Goal: Task Accomplishment & Management: Use online tool/utility

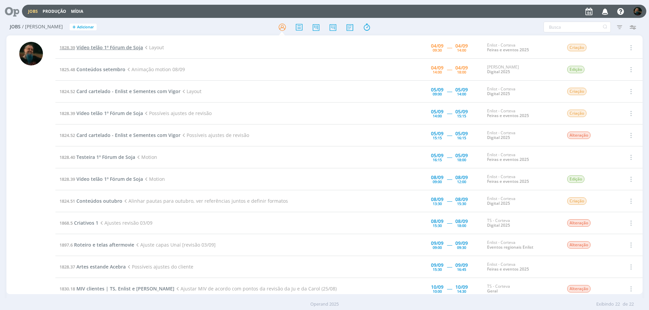
click at [117, 48] on span "Vídeo telão 1º Fórum de Soja" at bounding box center [109, 47] width 67 height 6
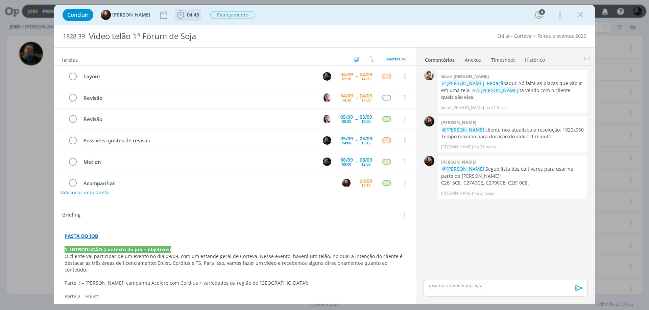
click at [188, 15] on span "04:43" at bounding box center [193, 14] width 12 height 6
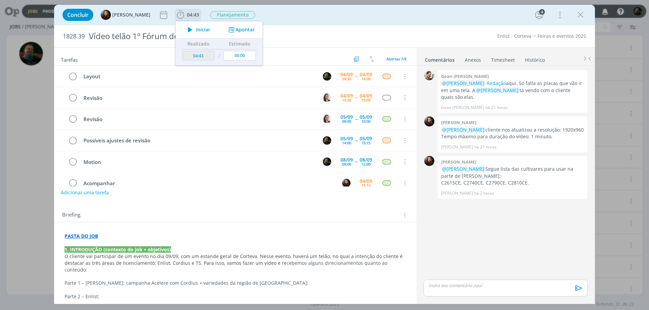
click at [199, 30] on span "Iniciar" at bounding box center [203, 29] width 14 height 5
click at [582, 17] on icon "dialog" at bounding box center [580, 15] width 10 height 10
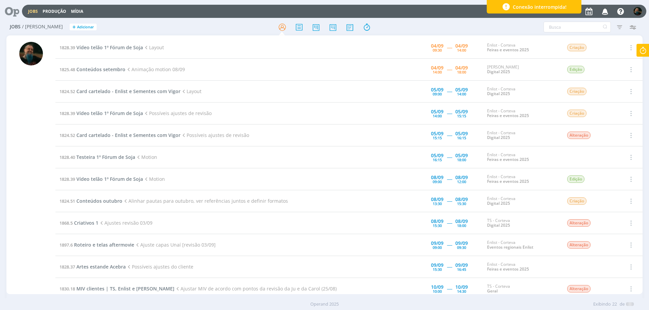
click at [570, 7] on div "Conexão interrompida!" at bounding box center [533, 7] width 95 height 14
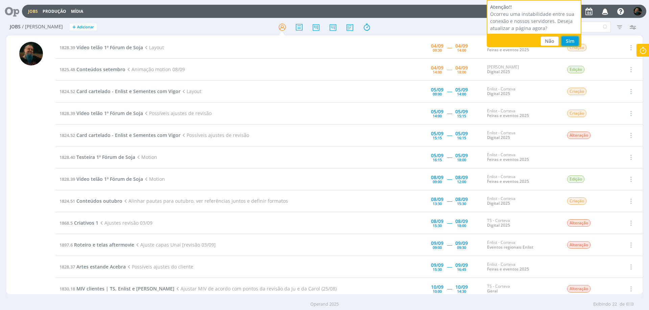
click at [567, 39] on button "Sim" at bounding box center [569, 40] width 17 height 9
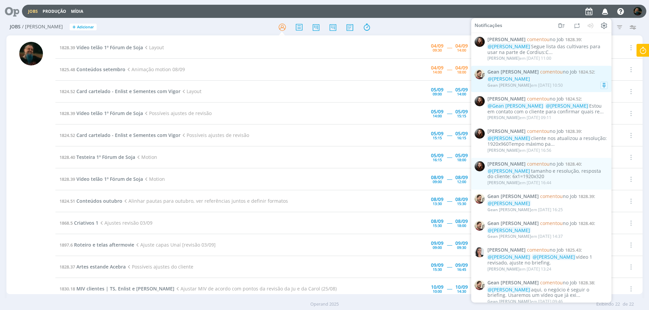
click at [587, 83] on div "Gean Paulo Naue em 04/09 às 10:50" at bounding box center [547, 85] width 120 height 7
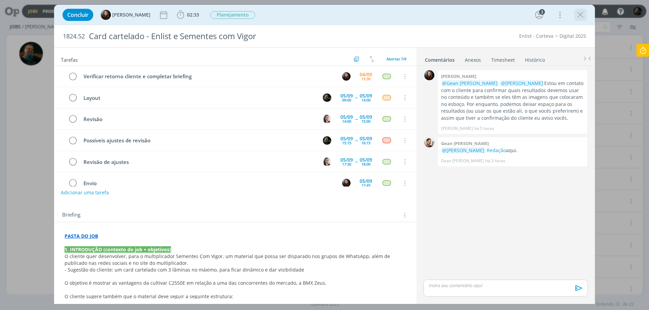
click at [578, 16] on icon "dialog" at bounding box center [580, 15] width 10 height 10
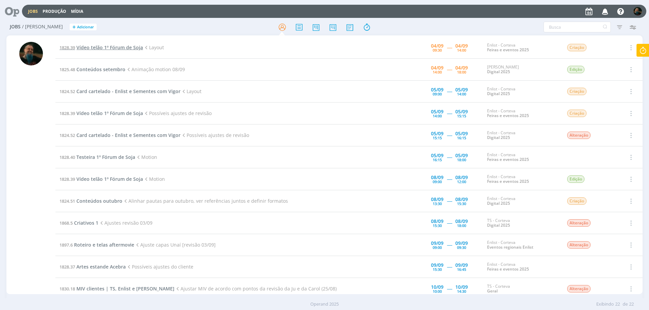
click at [107, 48] on span "Vídeo telão 1º Fórum de Soja" at bounding box center [109, 47] width 67 height 6
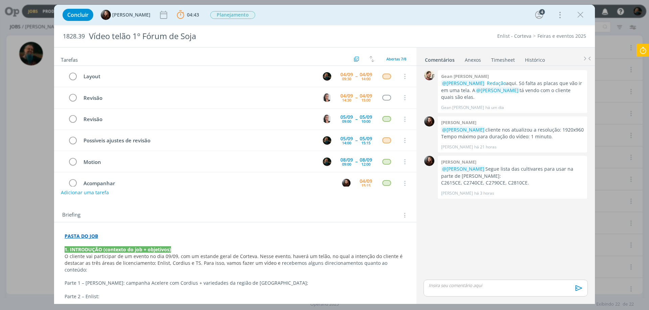
click at [471, 286] on p "dialog" at bounding box center [505, 286] width 153 height 6
click at [576, 289] on icon "dialog" at bounding box center [578, 291] width 10 height 10
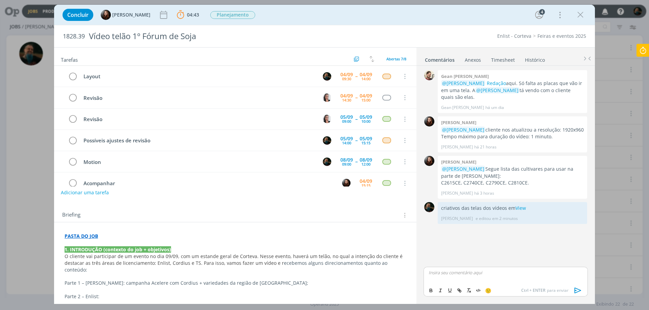
click at [643, 51] on icon at bounding box center [642, 50] width 12 height 13
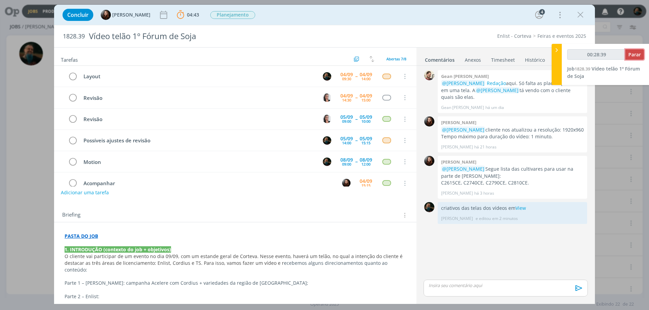
click at [630, 56] on span "Parar" at bounding box center [634, 54] width 12 height 6
type input "00:29:00"
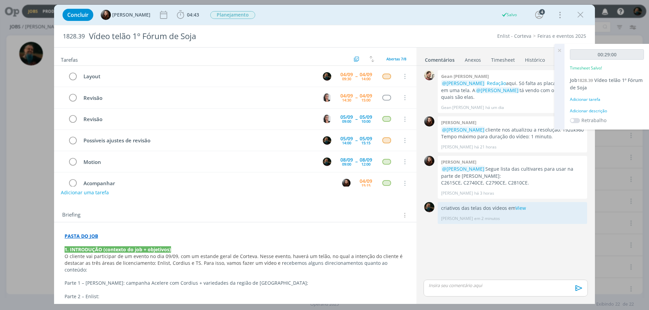
click at [598, 110] on div "Adicionar descrição" at bounding box center [606, 111] width 74 height 6
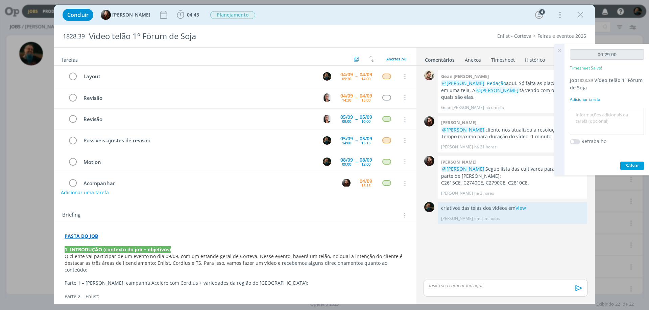
click at [597, 115] on textarea at bounding box center [606, 122] width 71 height 24
type textarea "layout telas vídeo"
click at [633, 165] on span "Salvar" at bounding box center [632, 165] width 14 height 6
click at [560, 50] on icon at bounding box center [559, 50] width 12 height 13
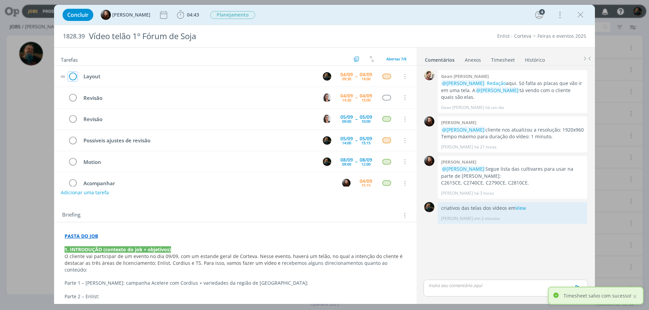
click at [75, 76] on icon "dialog" at bounding box center [72, 77] width 9 height 10
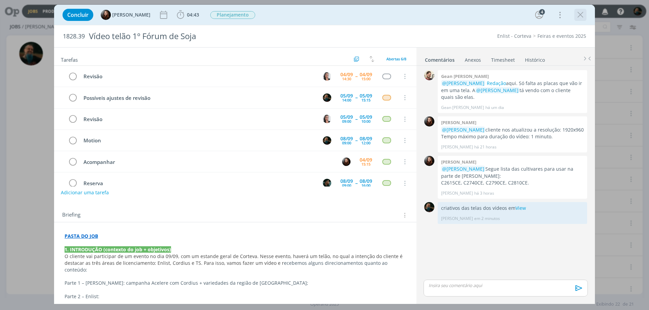
click at [582, 14] on icon "dialog" at bounding box center [580, 15] width 10 height 10
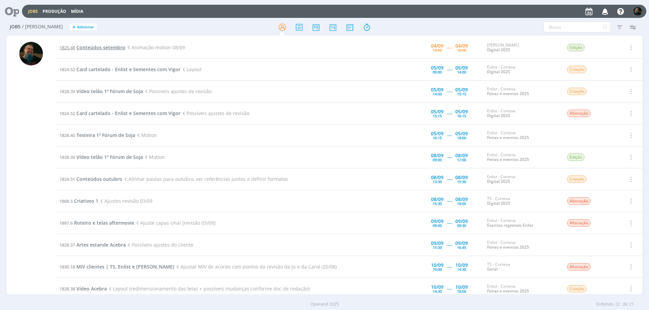
click at [113, 48] on span "Conteúdos setembro" at bounding box center [100, 47] width 49 height 6
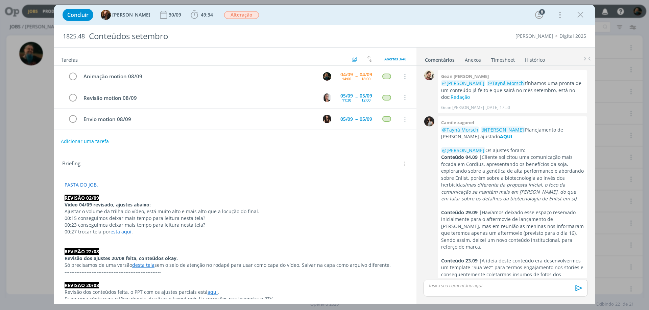
scroll to position [878, 0]
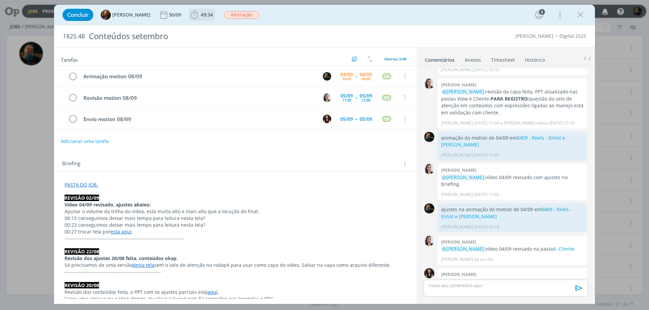
click at [201, 17] on span "49:34" at bounding box center [207, 14] width 12 height 6
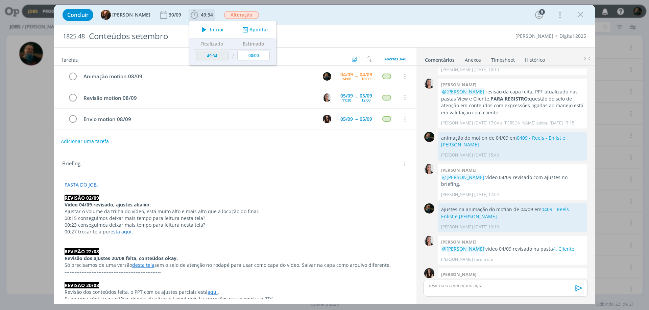
click at [210, 27] on span "Iniciar" at bounding box center [217, 29] width 14 height 5
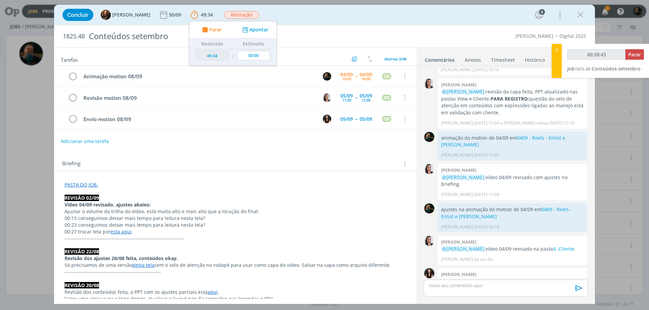
type input "00:29:43"
